Goal: Task Accomplishment & Management: Use online tool/utility

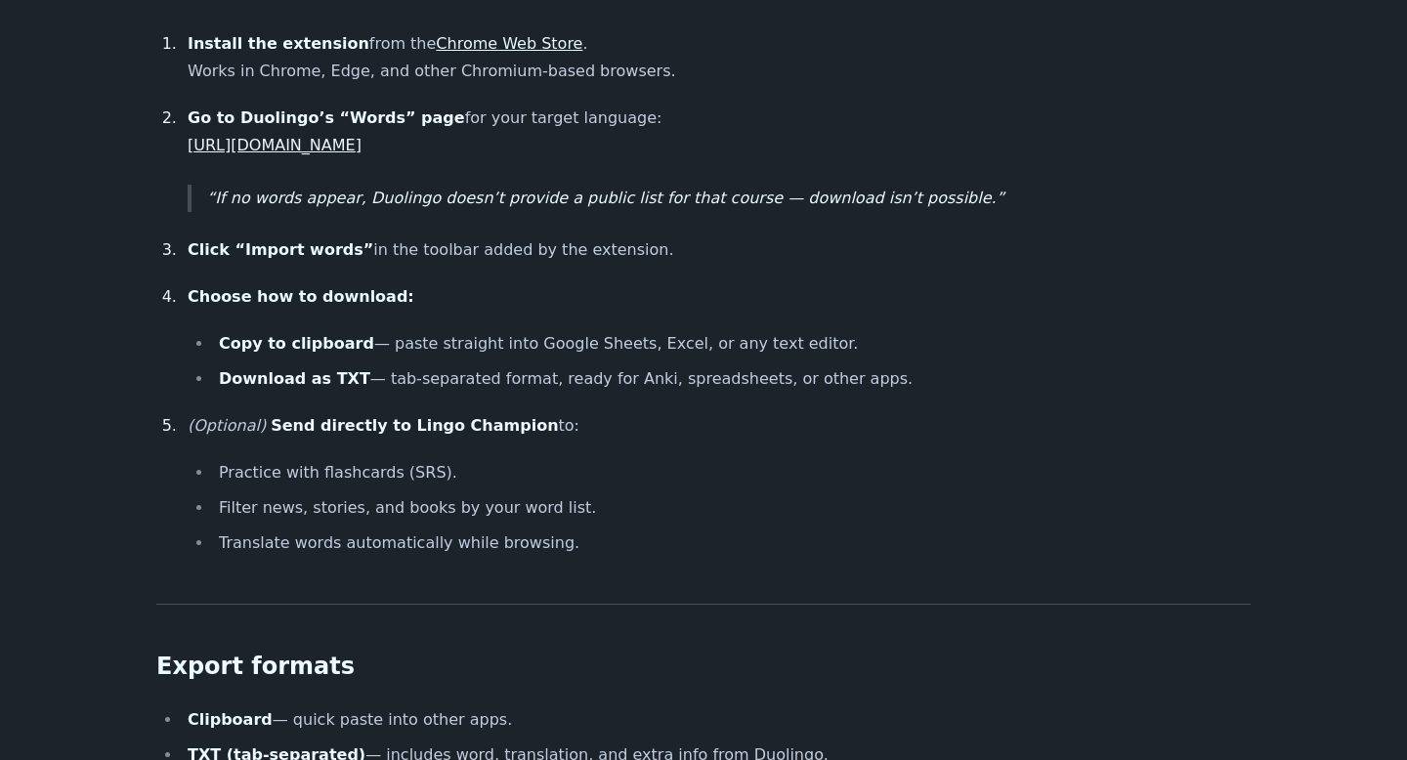
scroll to position [1551, 0]
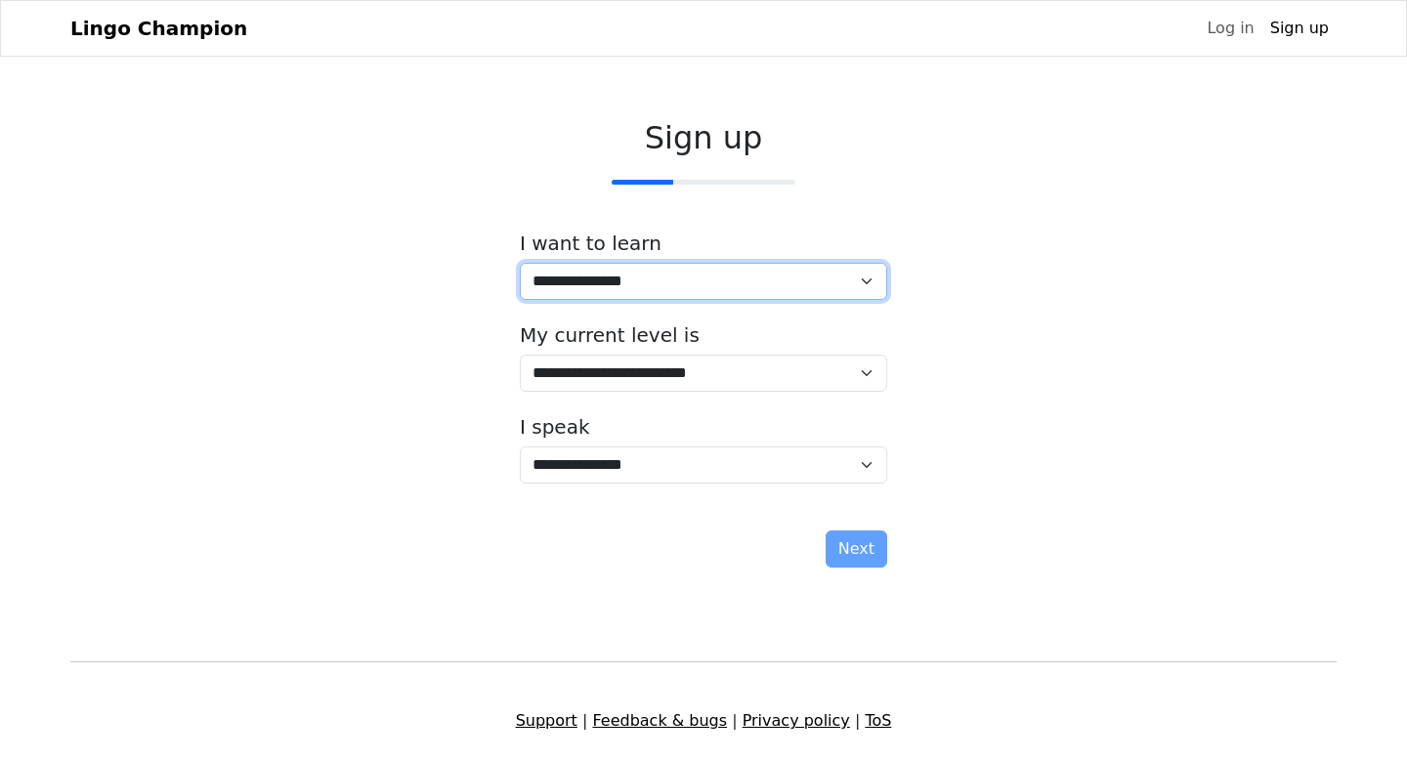
click at [638, 295] on select "**********" at bounding box center [703, 281] width 367 height 37
select select "**"
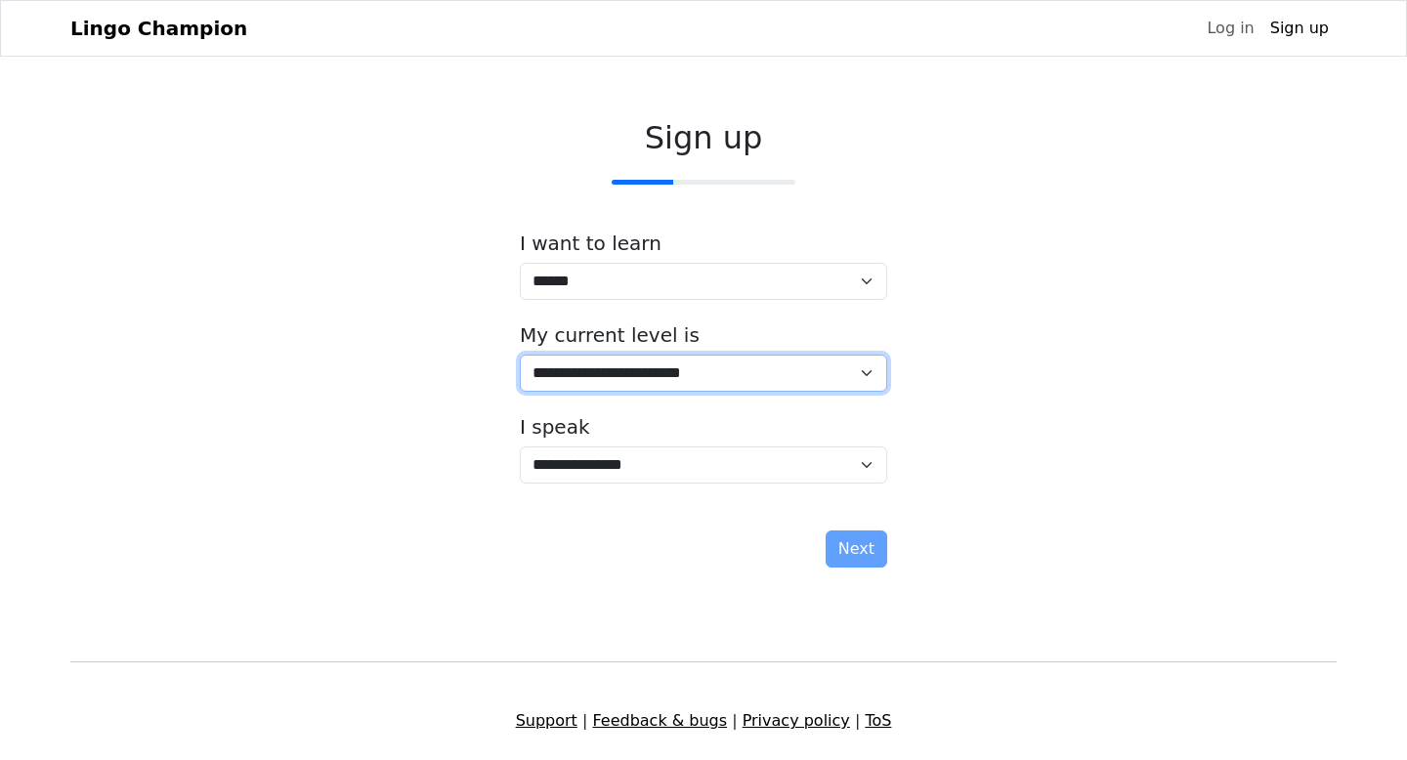
click at [647, 379] on select "**********" at bounding box center [703, 373] width 367 height 37
select select "*"
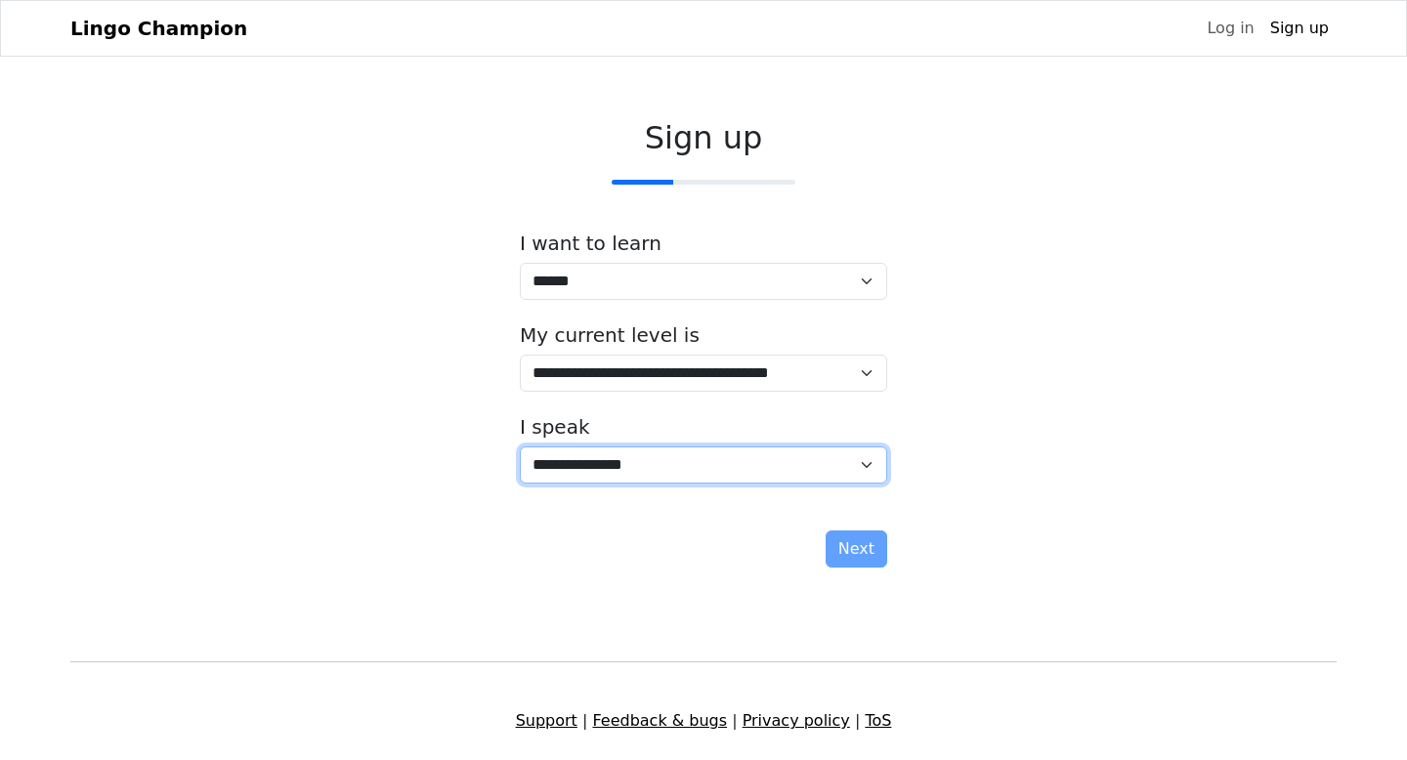
click at [593, 464] on select "**********" at bounding box center [703, 465] width 367 height 37
select select "**"
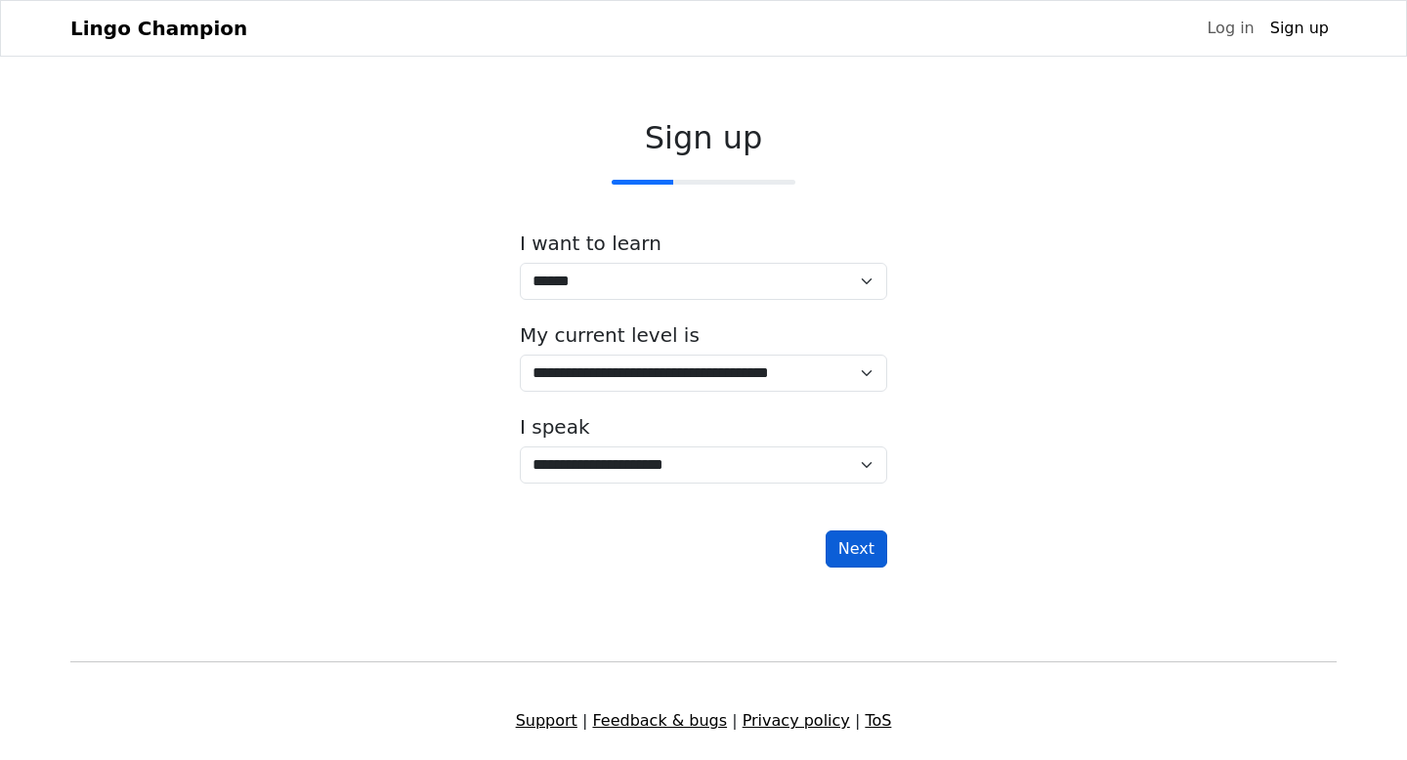
click at [858, 551] on button "Next" at bounding box center [857, 549] width 62 height 37
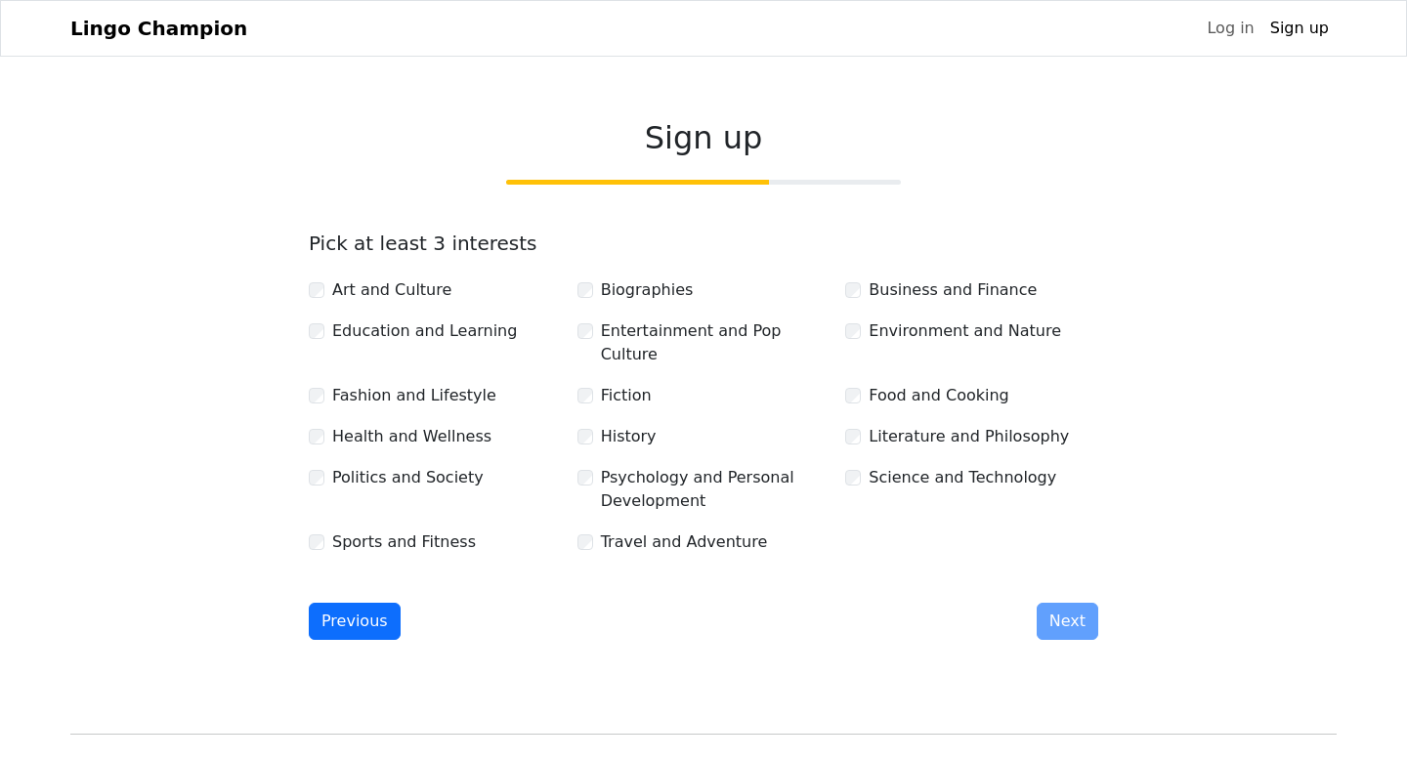
click at [593, 531] on div "Travel and Adventure" at bounding box center [703, 542] width 253 height 23
click at [594, 531] on div "Travel and Adventure" at bounding box center [703, 542] width 253 height 23
click at [586, 531] on div "Travel and Adventure" at bounding box center [703, 542] width 253 height 23
click at [1078, 603] on button "Next" at bounding box center [1068, 621] width 62 height 37
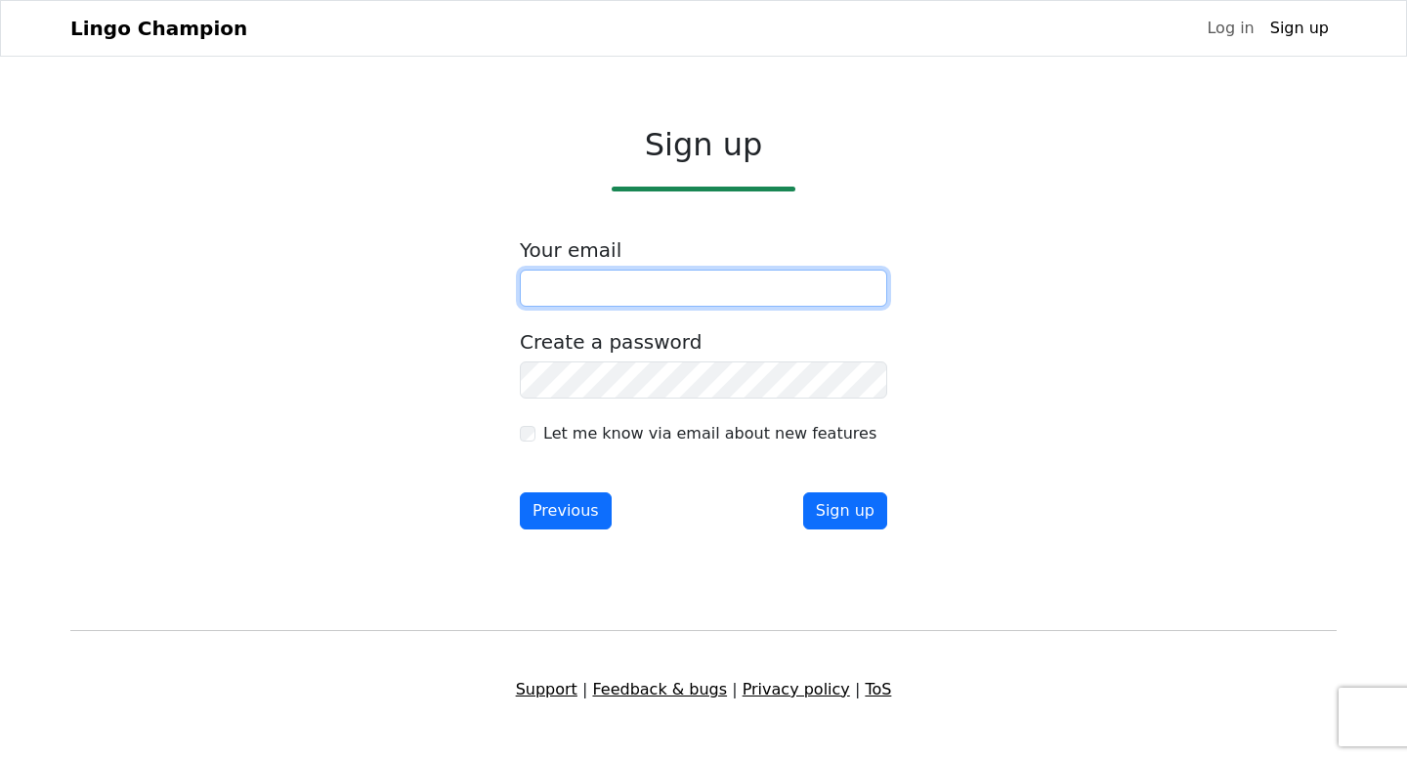
click at [767, 290] on input "email" at bounding box center [703, 288] width 367 height 37
type input "**********"
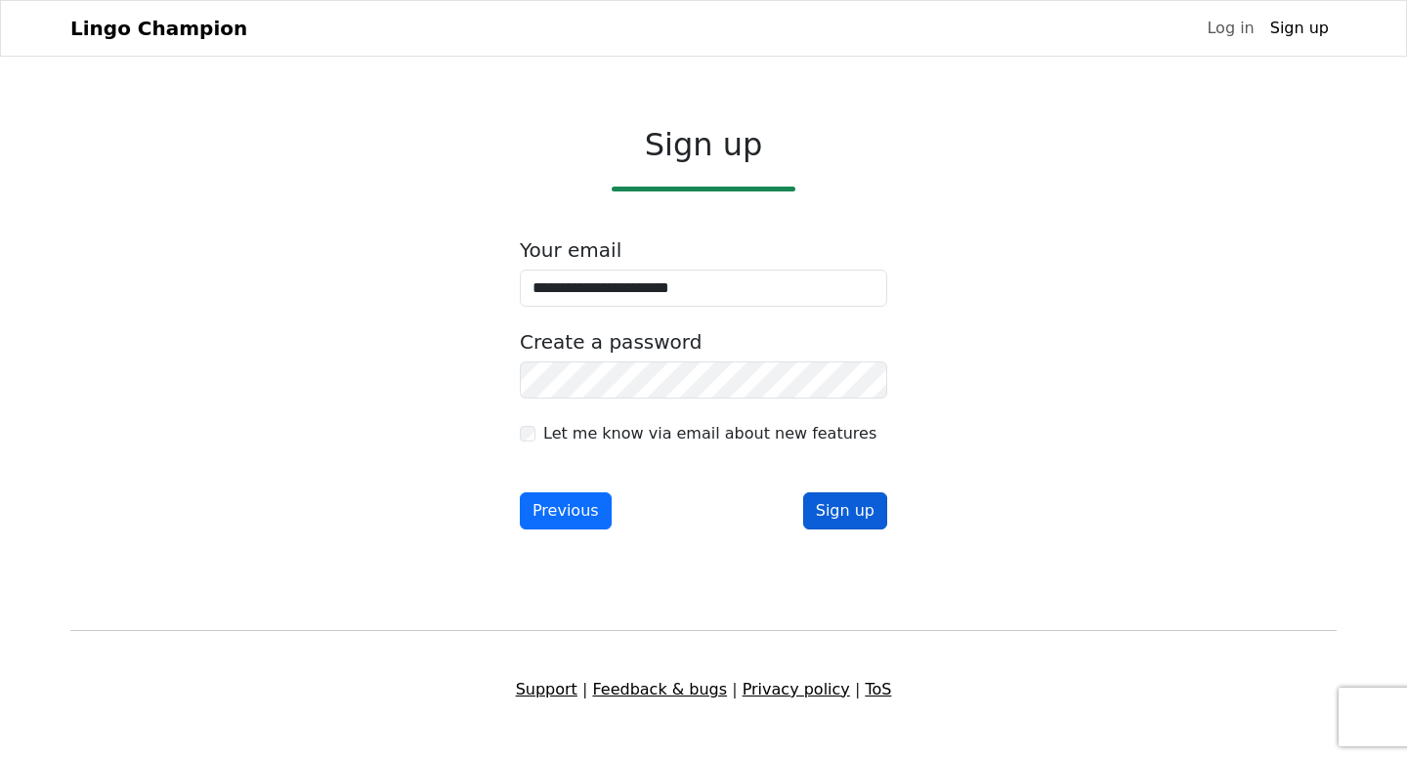
click at [833, 509] on button "Sign up" at bounding box center [845, 510] width 84 height 37
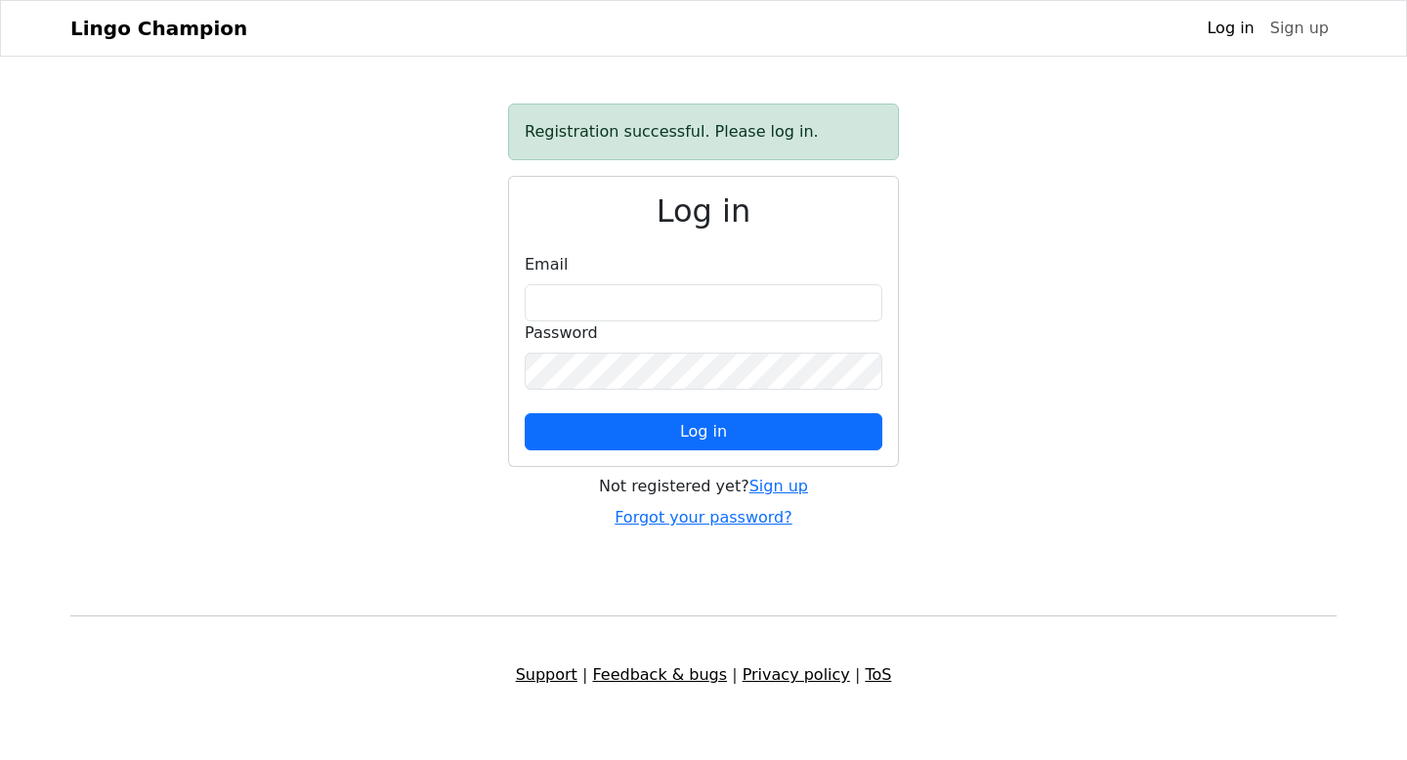
click at [660, 324] on div "Password" at bounding box center [704, 355] width 358 height 68
click at [655, 303] on input "email" at bounding box center [704, 302] width 358 height 37
type input "**********"
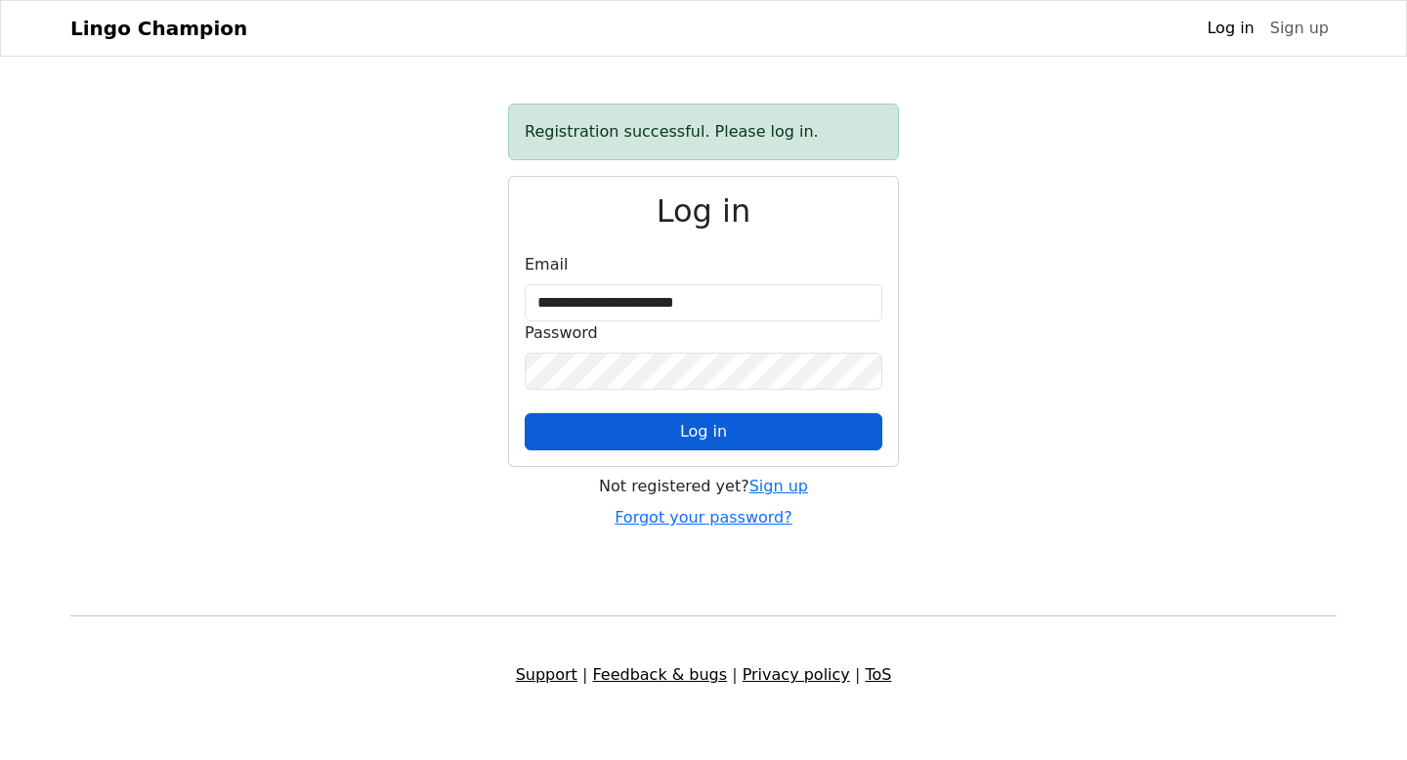
click at [663, 429] on button "Log in" at bounding box center [704, 431] width 358 height 37
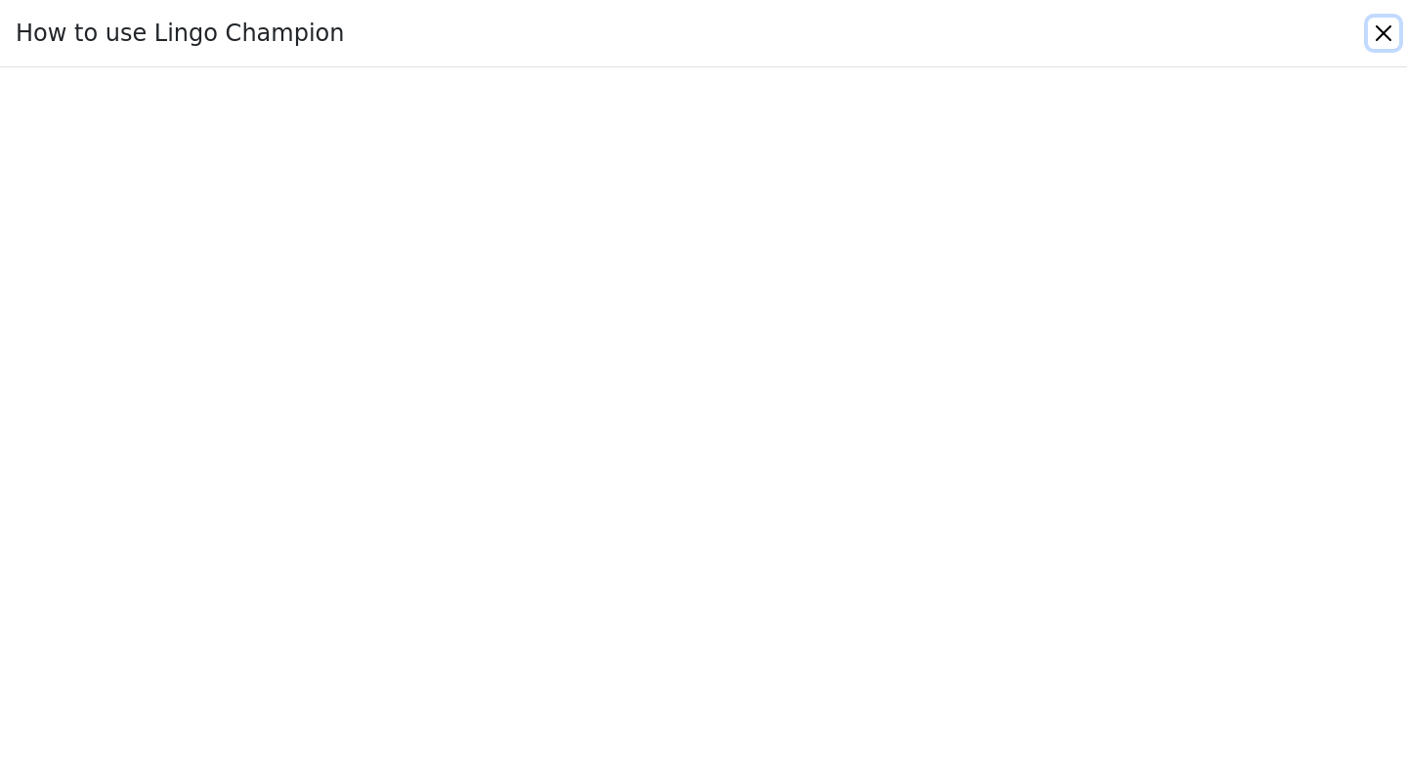
click at [1380, 36] on button "Close" at bounding box center [1383, 33] width 31 height 31
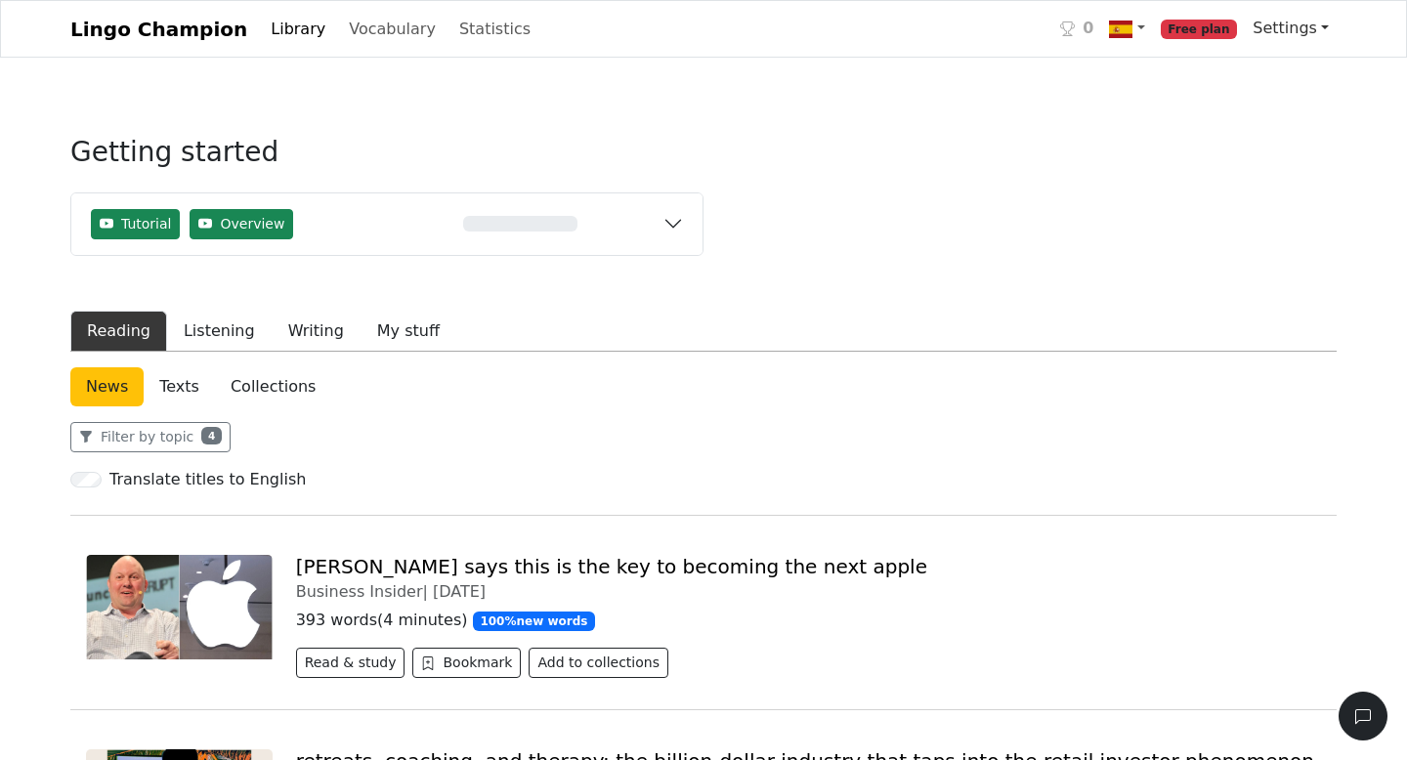
click at [1298, 34] on link "Settings" at bounding box center [1291, 28] width 92 height 39
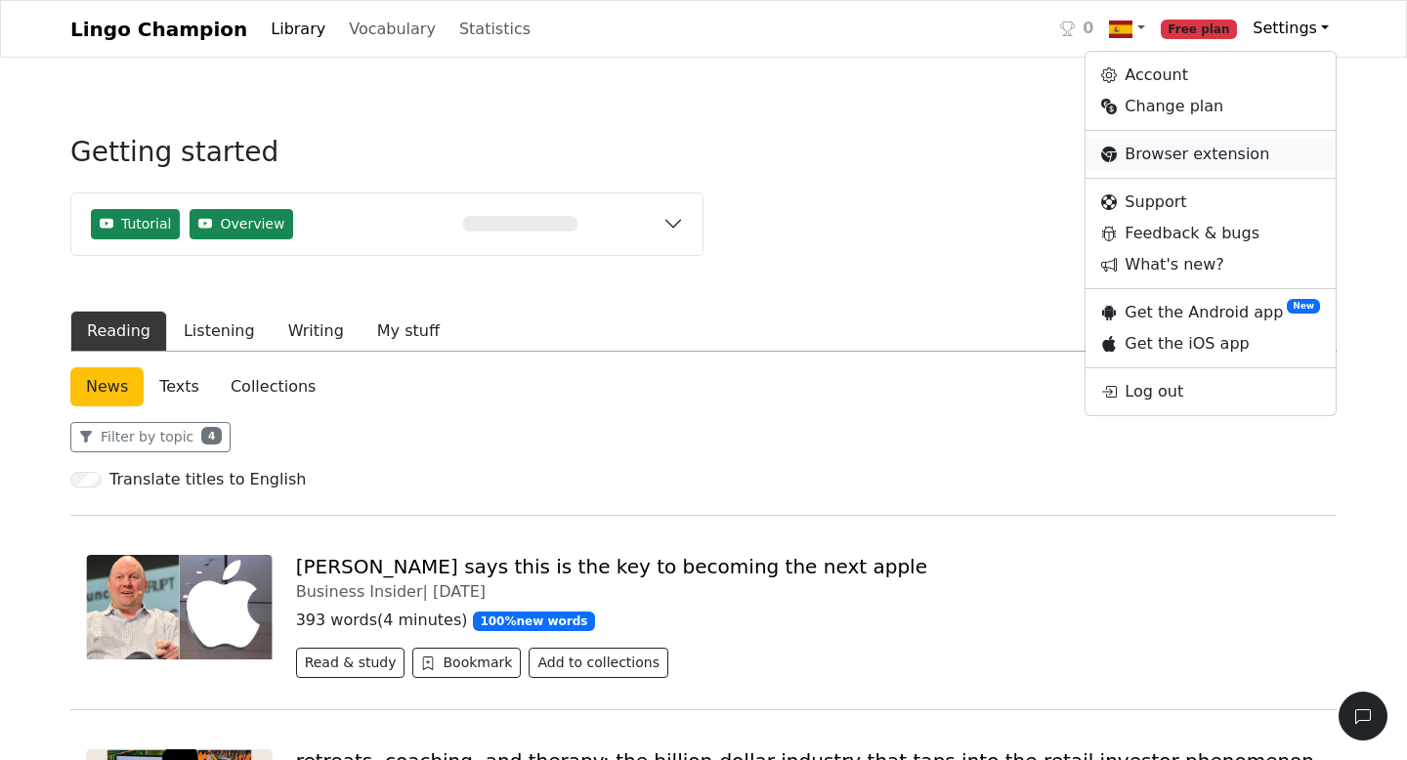
click at [1172, 159] on link "Browser extension" at bounding box center [1211, 154] width 250 height 31
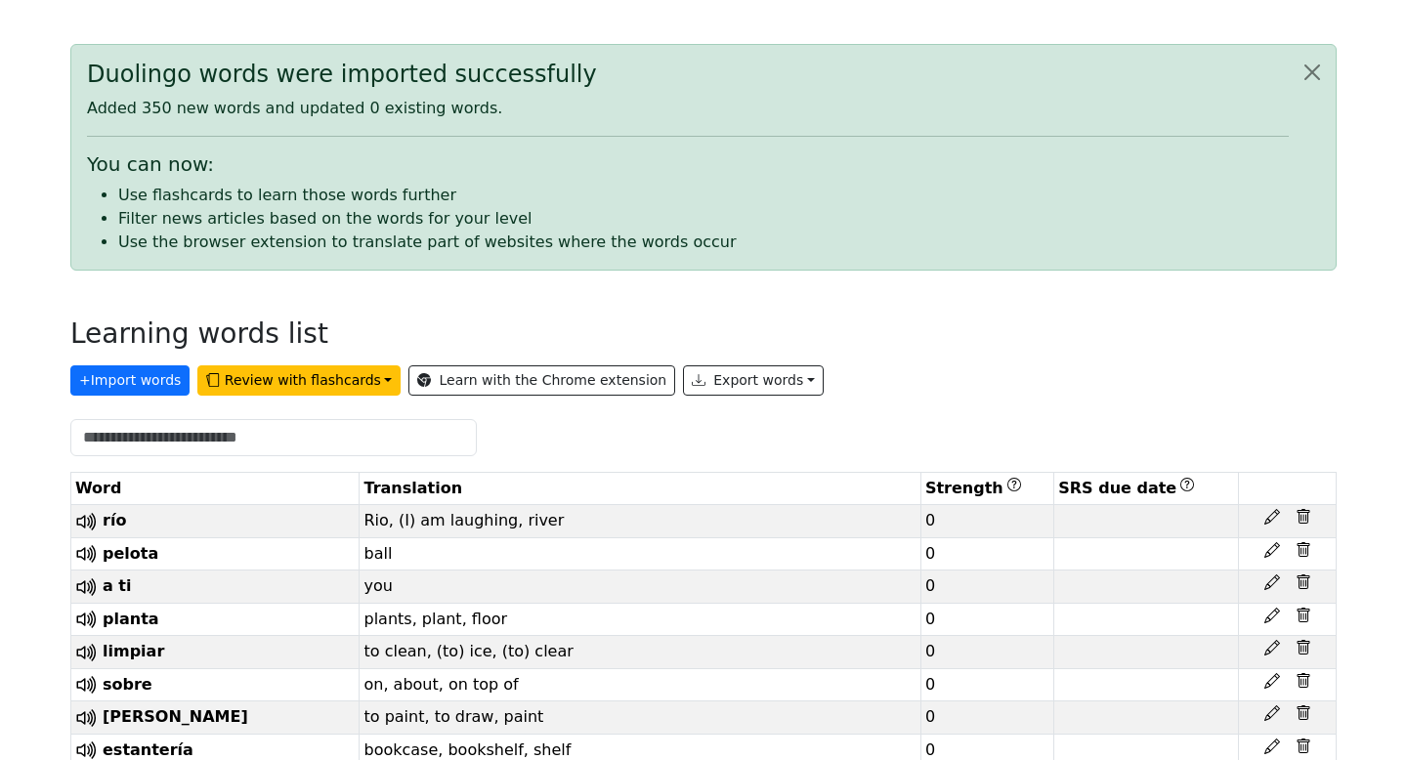
scroll to position [119, 0]
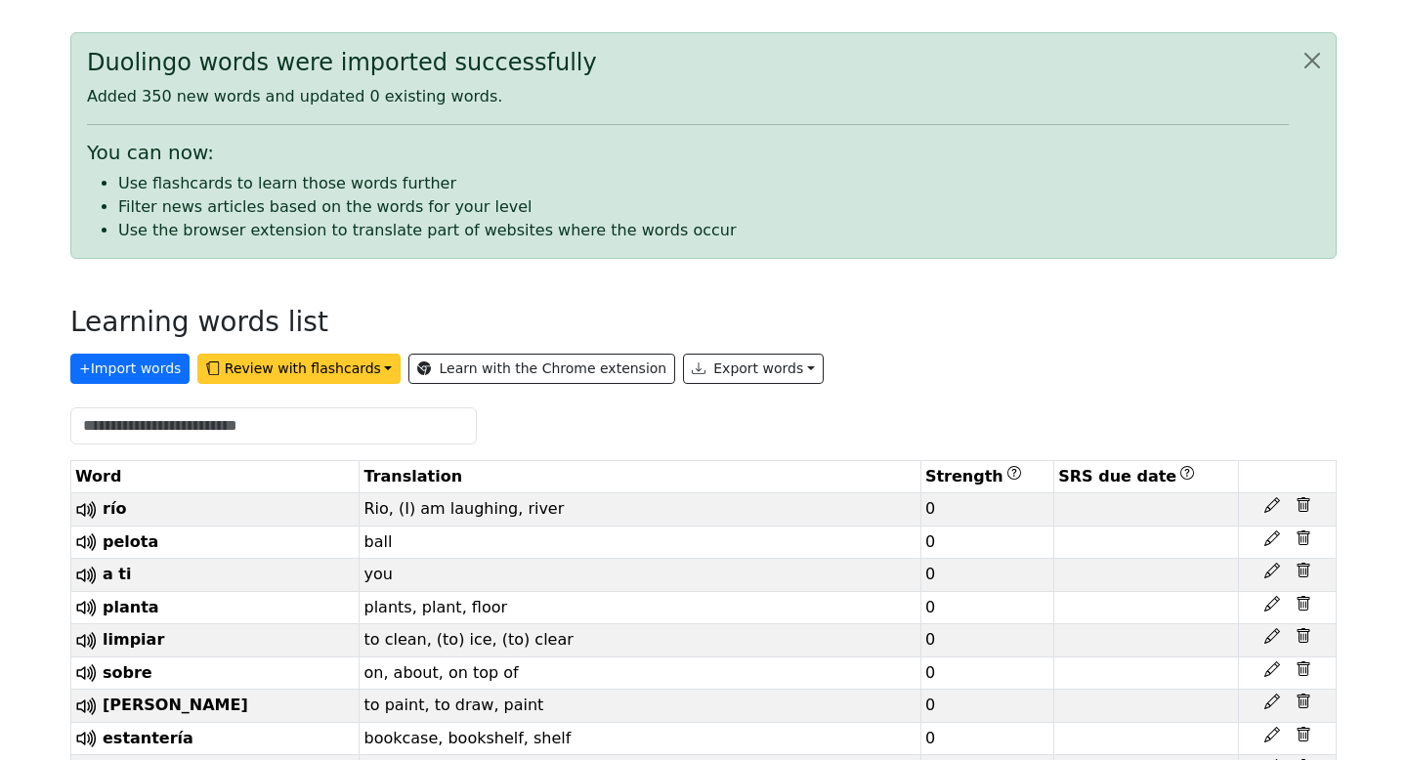
click at [365, 366] on button "Review with flashcards" at bounding box center [298, 369] width 203 height 30
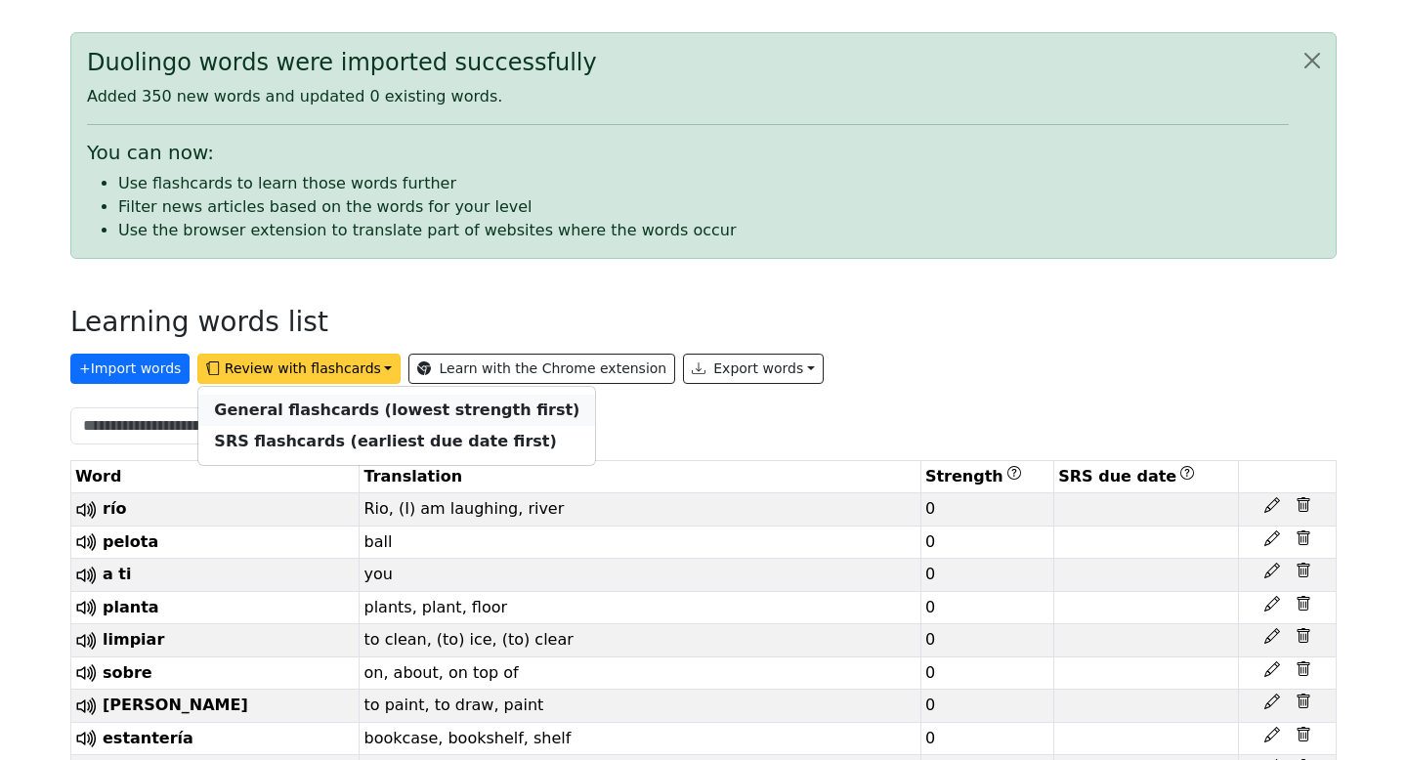
click at [375, 418] on strong "General flashcards (lowest strength first)" at bounding box center [396, 410] width 365 height 19
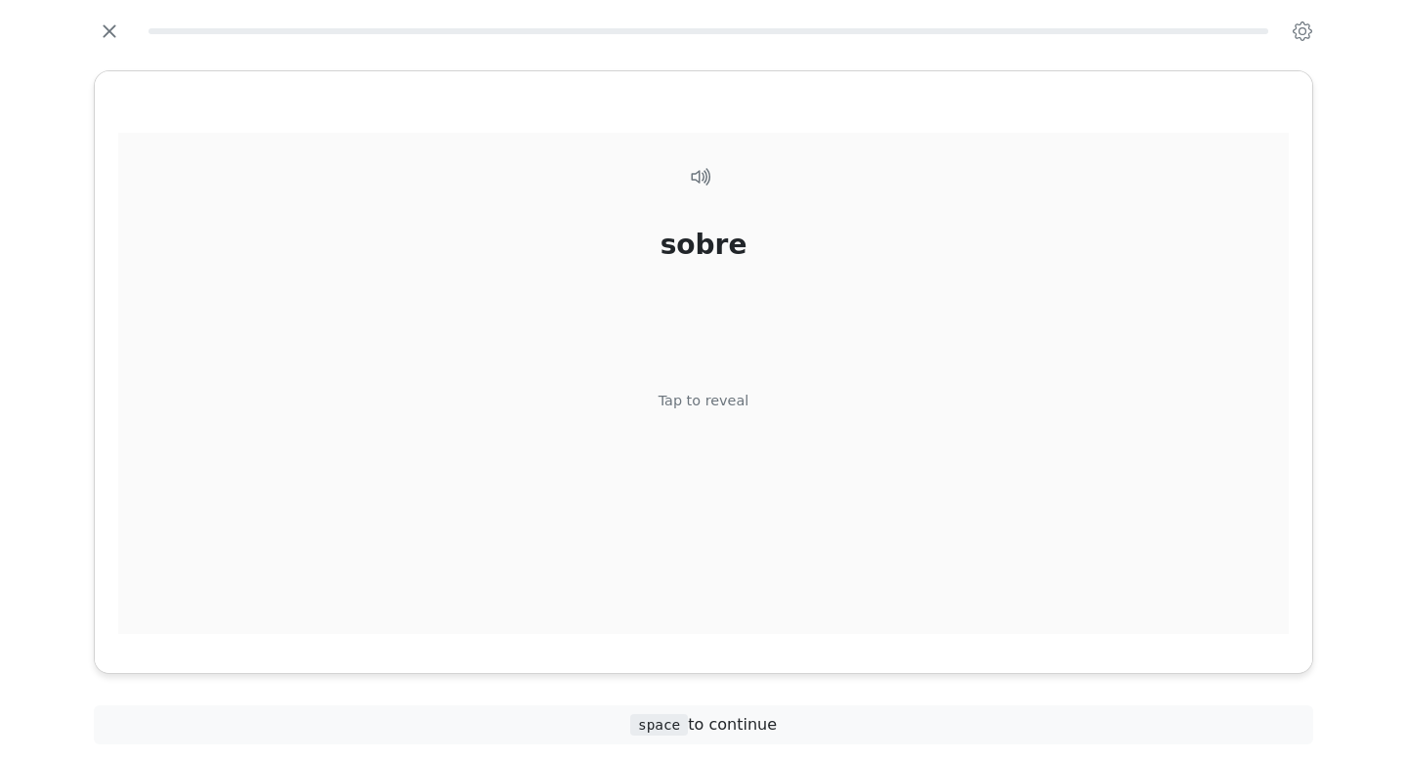
click at [698, 400] on div "Tap to reveal" at bounding box center [704, 401] width 91 height 21
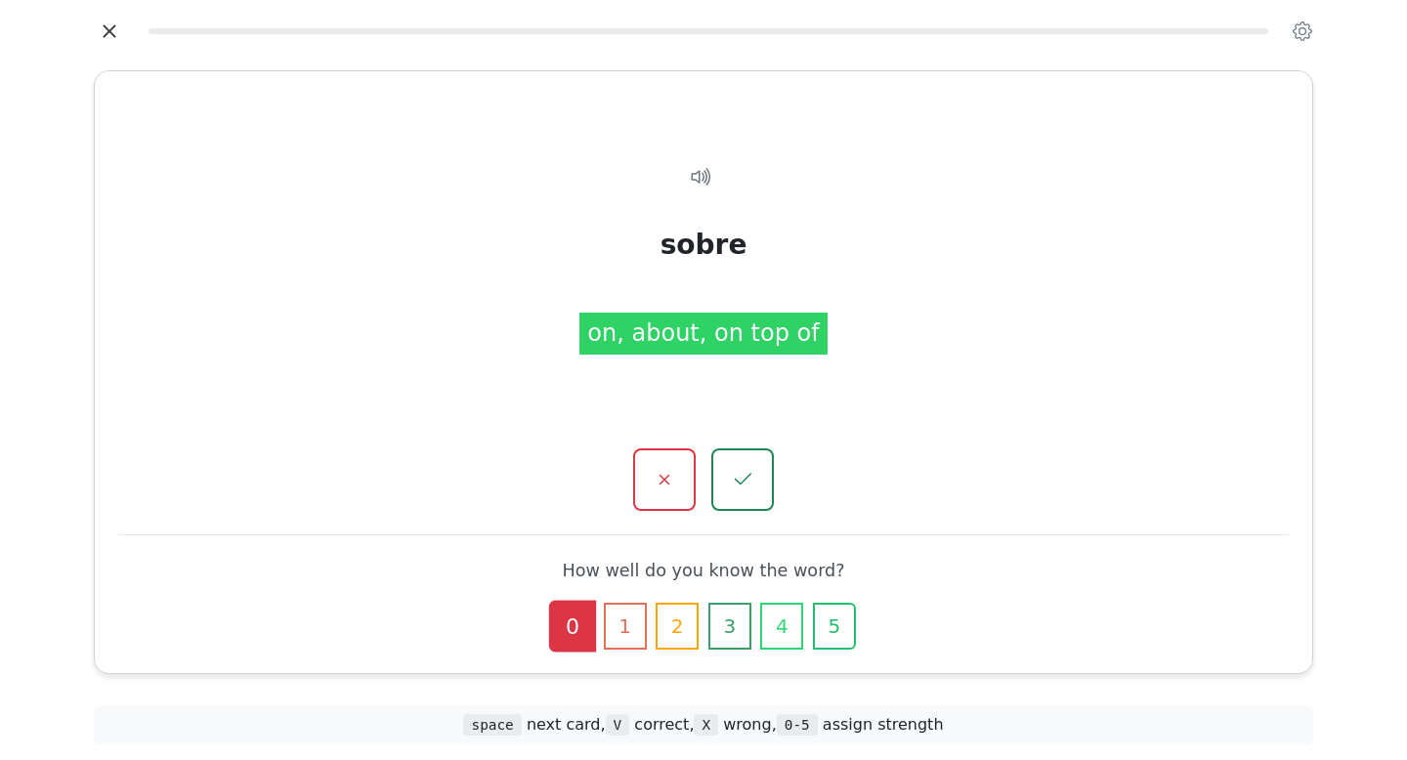
click at [106, 27] on icon "button" at bounding box center [109, 30] width 13 height 13
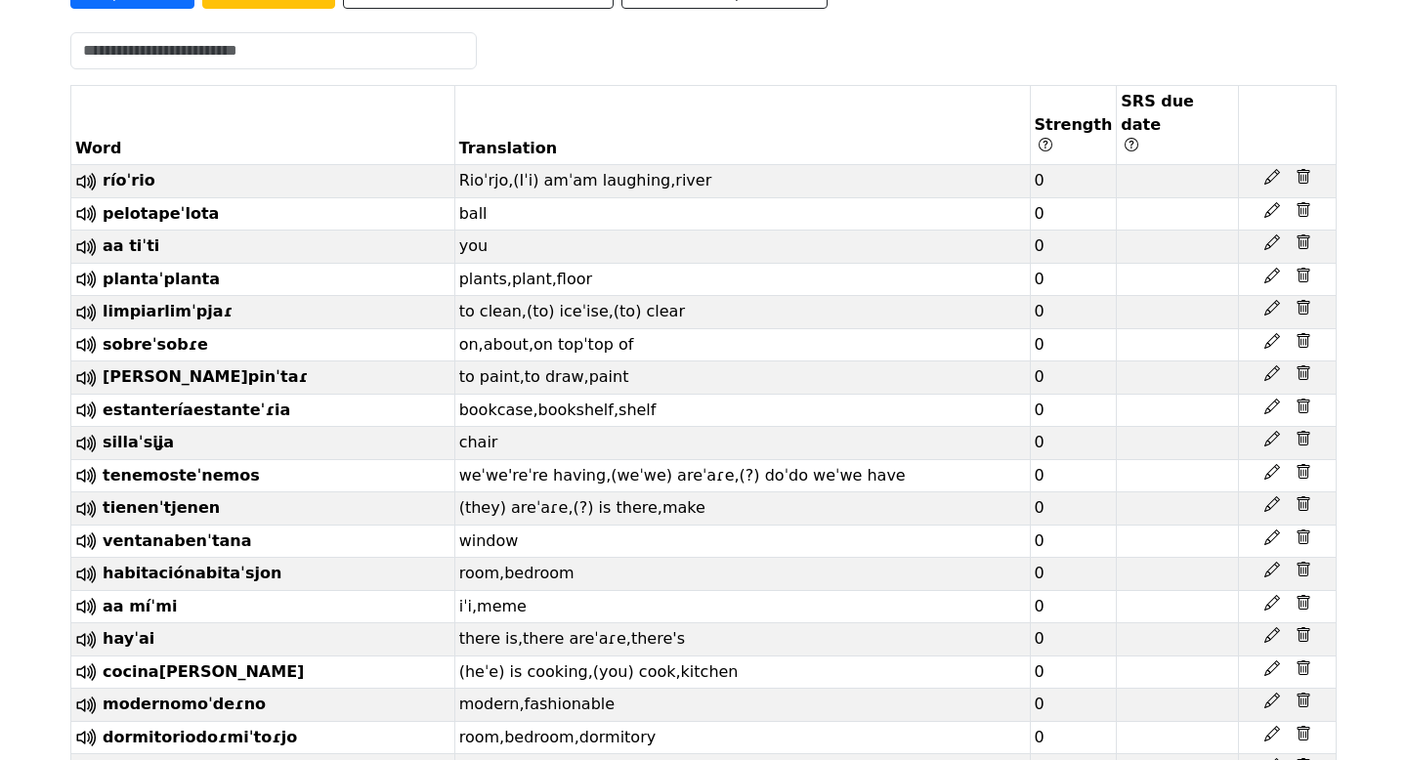
scroll to position [538, 0]
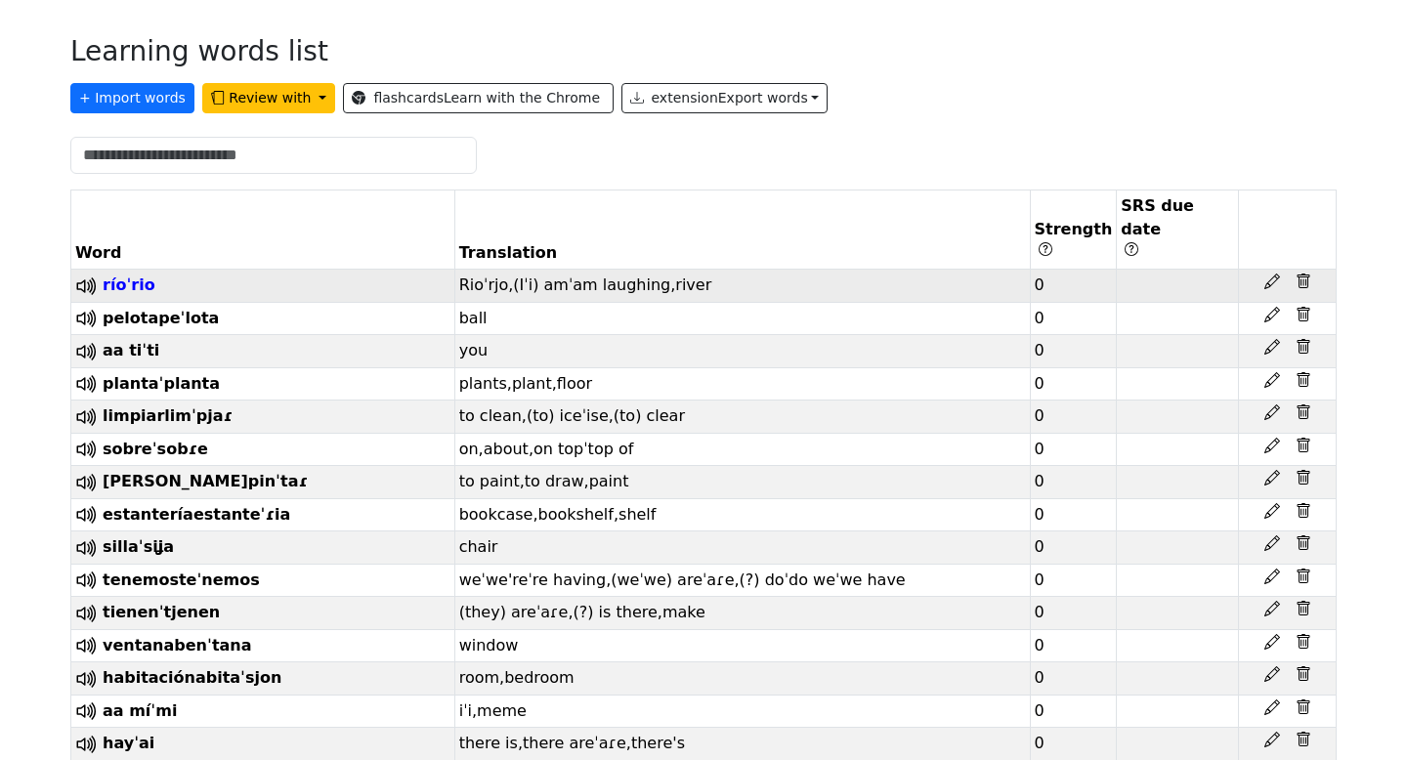
click at [112, 276] on ruby "río ( ˈrio )" at bounding box center [129, 285] width 53 height 19
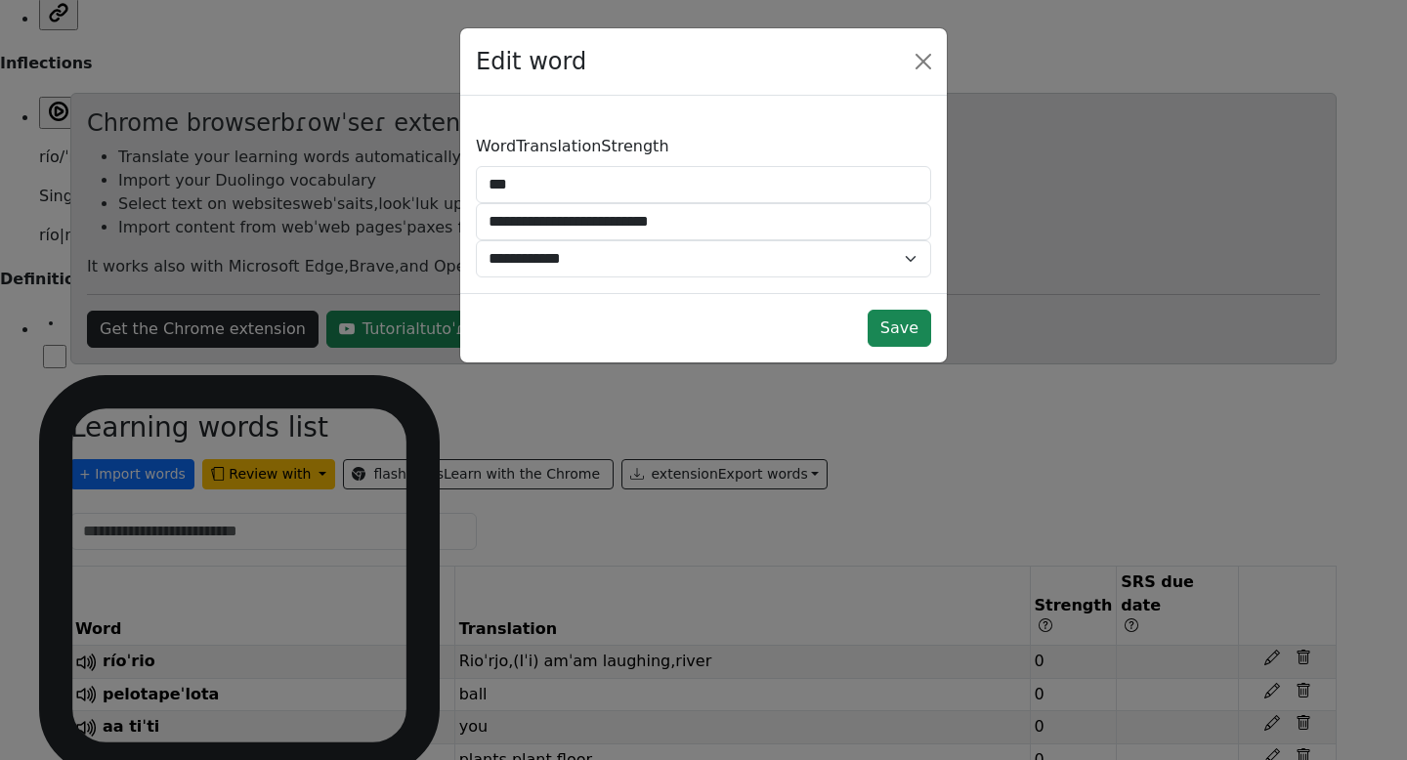
click at [624, 391] on div "**********" at bounding box center [703, 380] width 1407 height 760
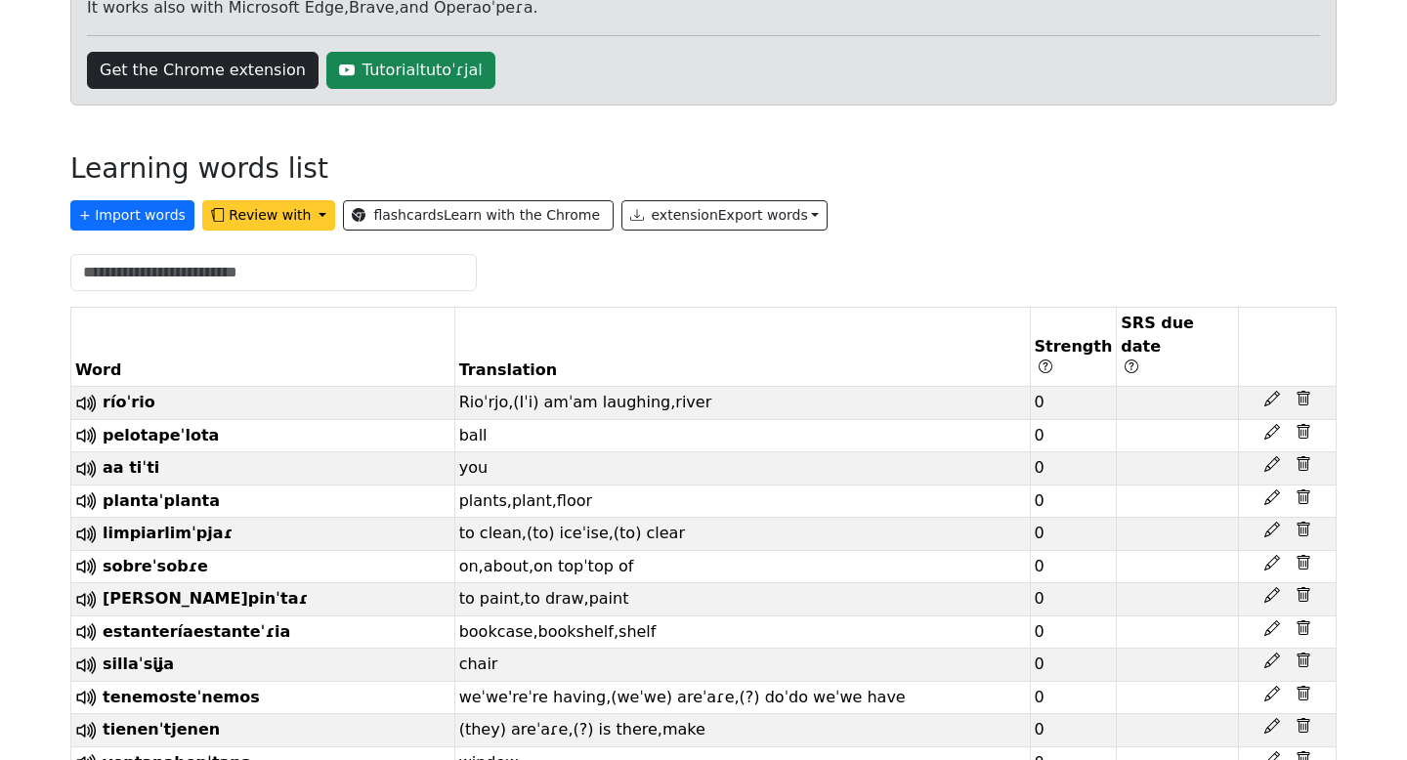
scroll to position [404, 0]
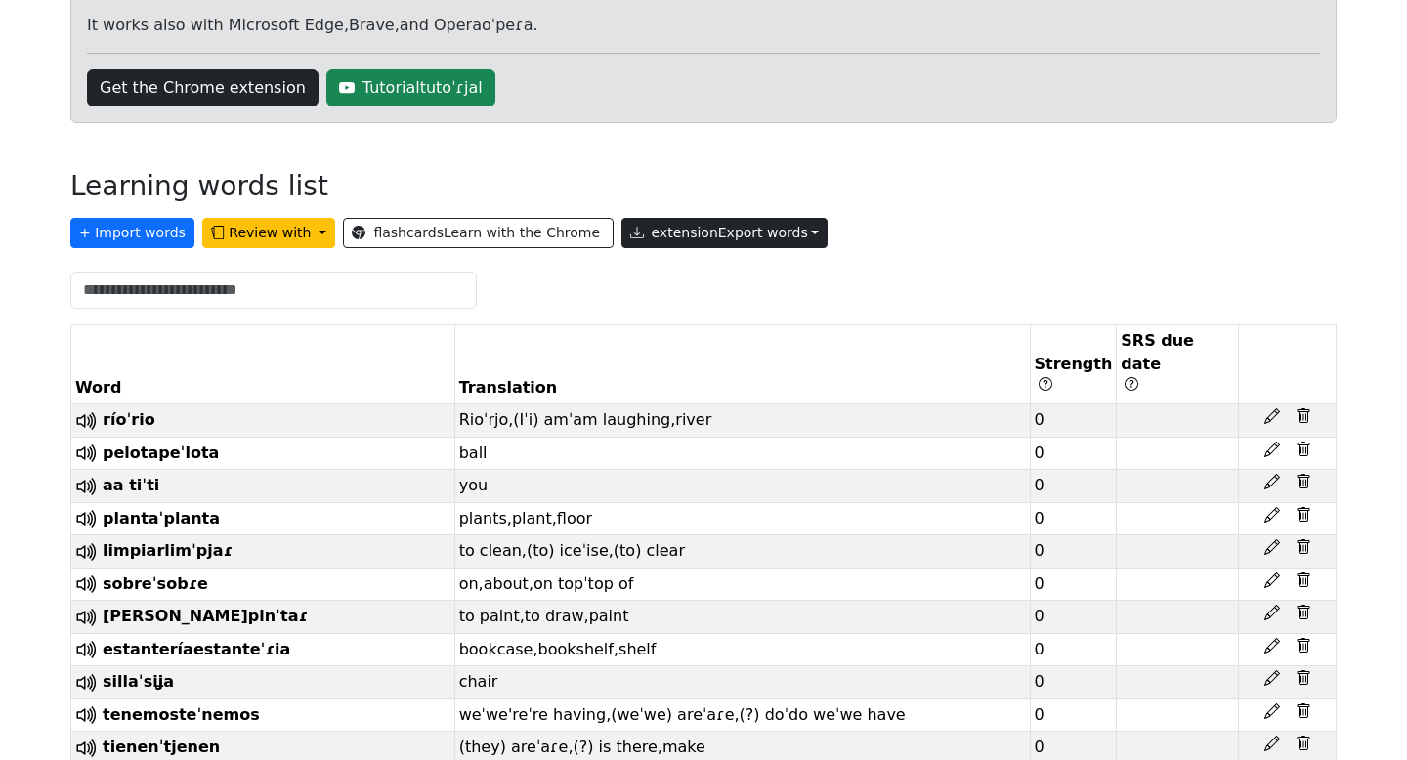
click at [771, 218] on button "extensionExport ​ ​ words ​" at bounding box center [724, 233] width 207 height 30
click at [678, 268] on link "Copy to clipboard" at bounding box center [736, 283] width 229 height 31
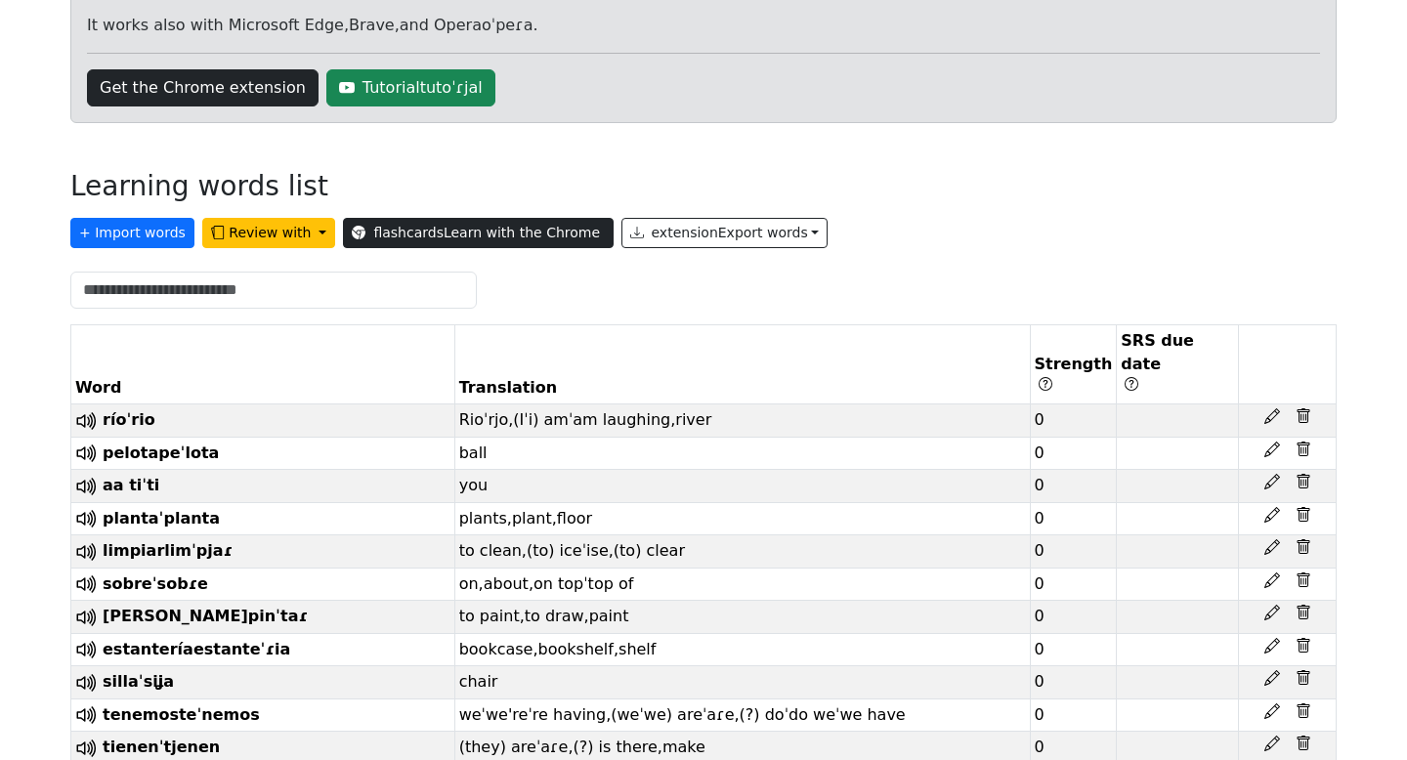
click at [463, 218] on link "flashcardsLearn ​ ​ with ​ ​ the ​ ​ Chrome ​ ​" at bounding box center [478, 233] width 270 height 30
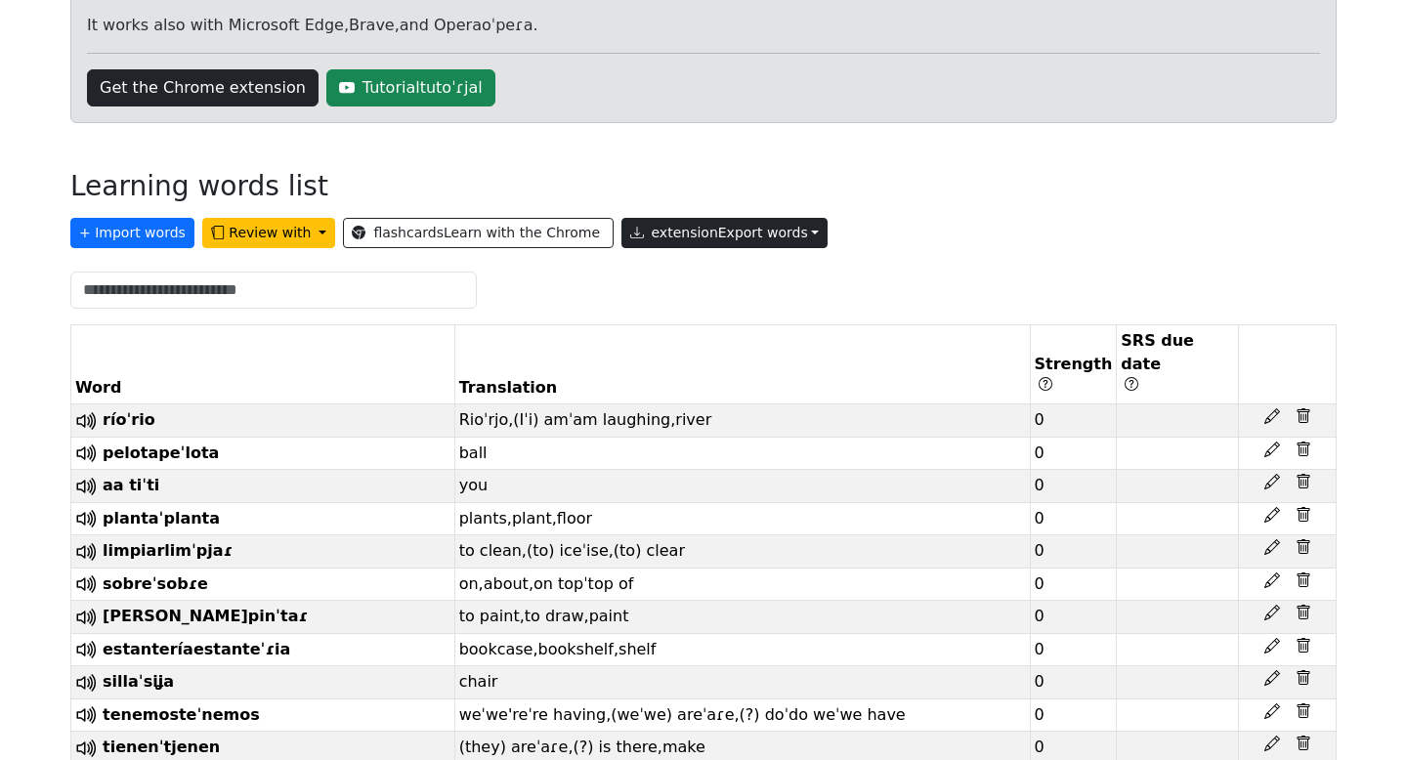
click at [763, 218] on button "extensionExport ​ ​ words ​" at bounding box center [724, 233] width 207 height 30
click at [655, 299] on link "Tab-separated TXT file" at bounding box center [736, 314] width 229 height 31
click at [767, 225] on span "words" at bounding box center [787, 233] width 41 height 16
click at [647, 268] on link "Copy to clipboard" at bounding box center [736, 283] width 229 height 31
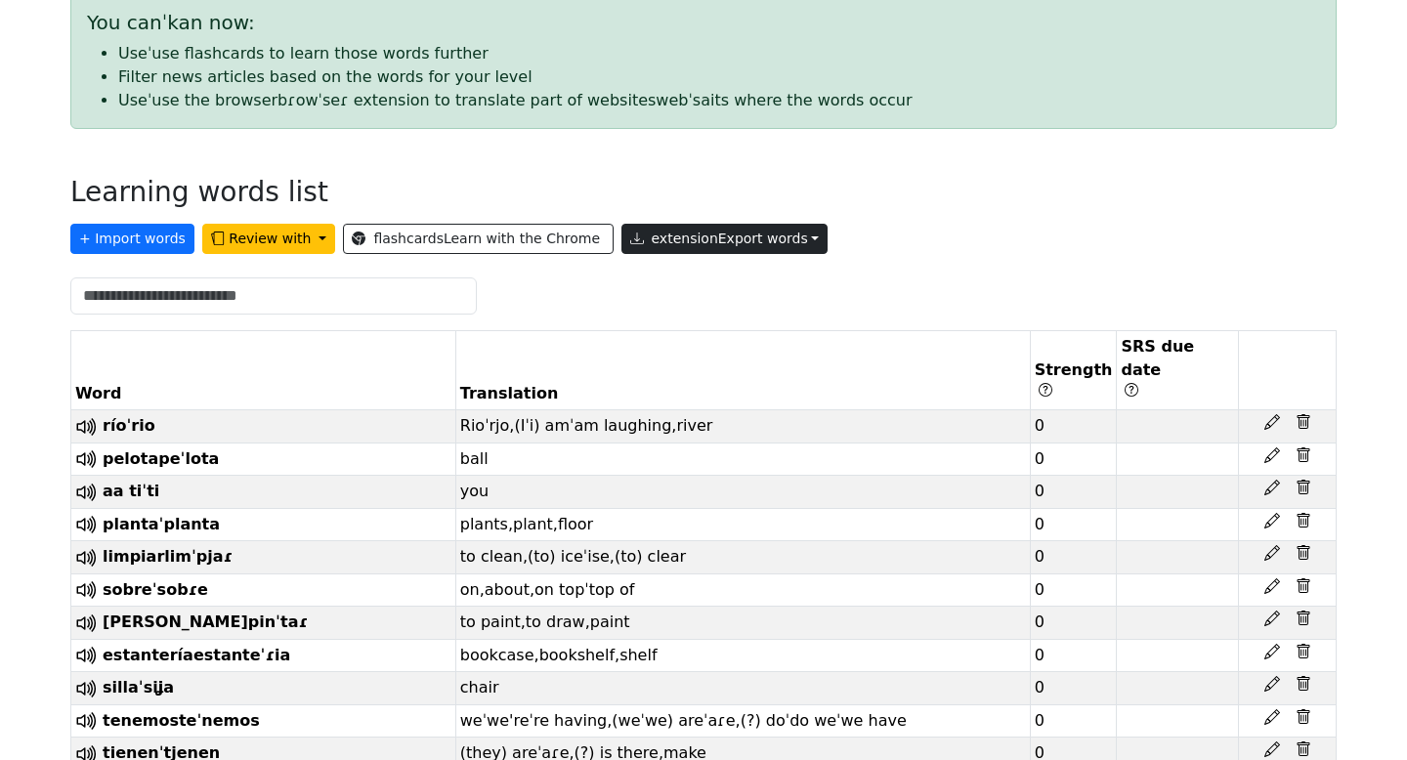
scroll to position [346, 0]
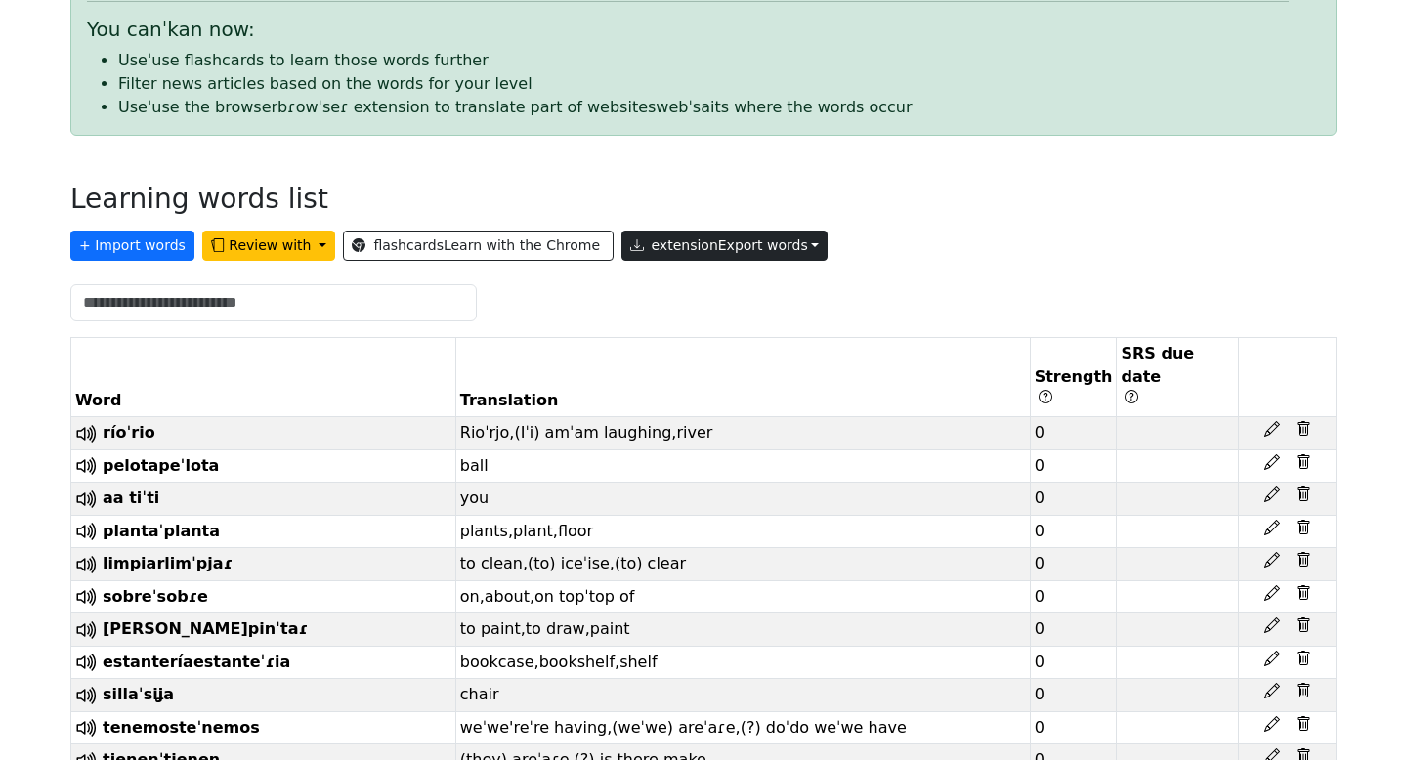
click at [760, 231] on button "extensionExport ​ ​ words ​" at bounding box center [724, 246] width 207 height 30
click at [667, 280] on link "Copy to clipboard" at bounding box center [736, 295] width 229 height 31
